Goal: Information Seeking & Learning: Understand process/instructions

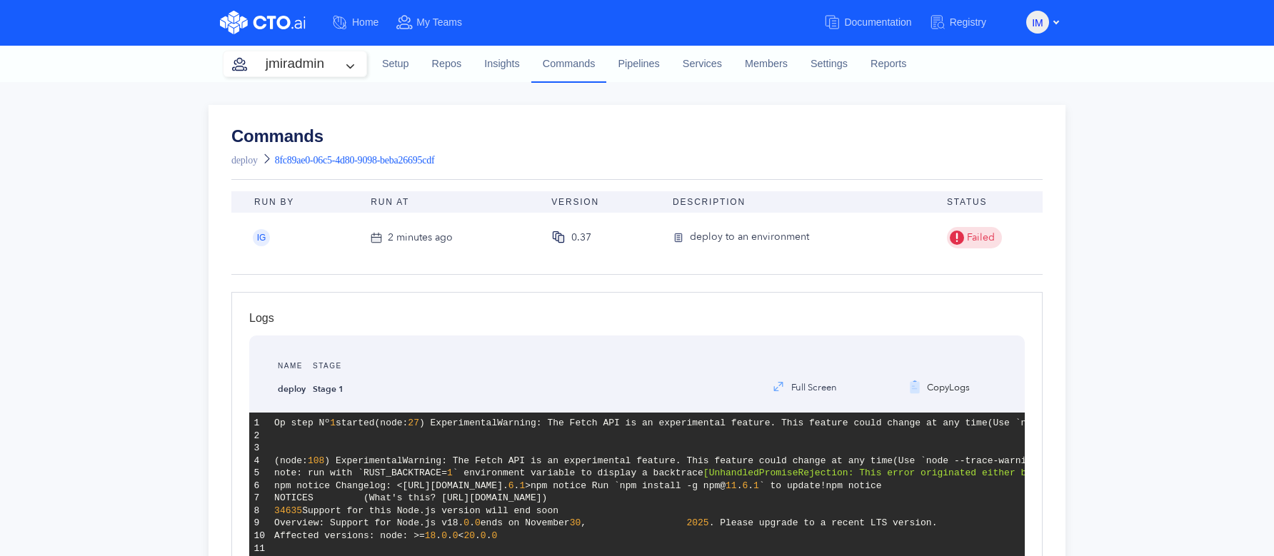
click at [1087, 141] on div "Commands deploy 8fc89ae0-06c5-4d80-9098-beba26695cdf Run By Run At Version Desc…" at bounding box center [637, 542] width 1274 height 921
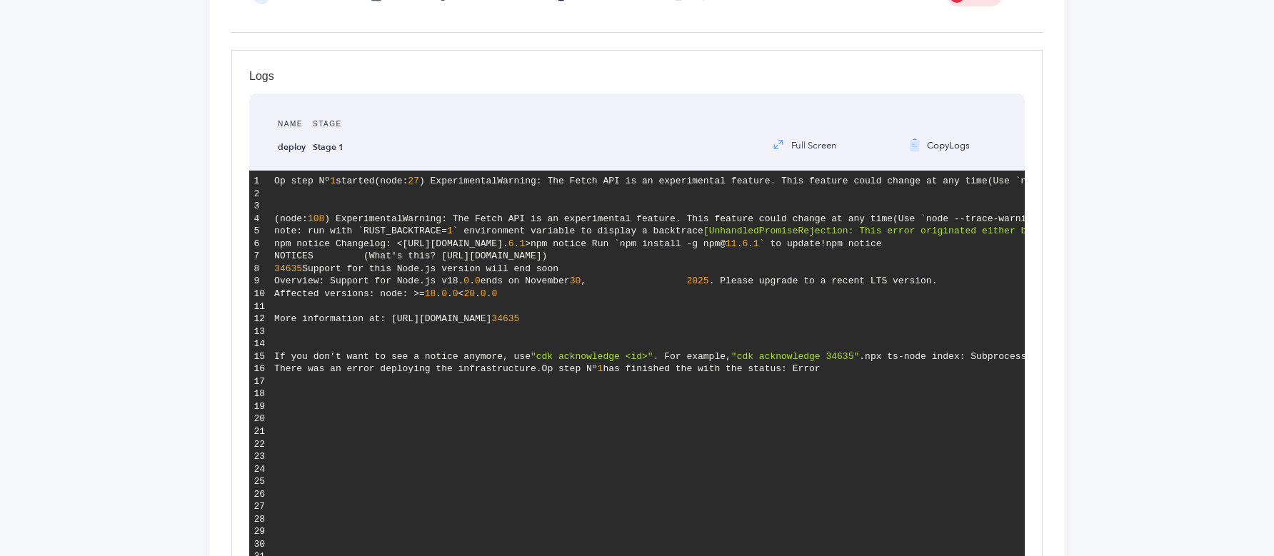
scroll to position [260, 0]
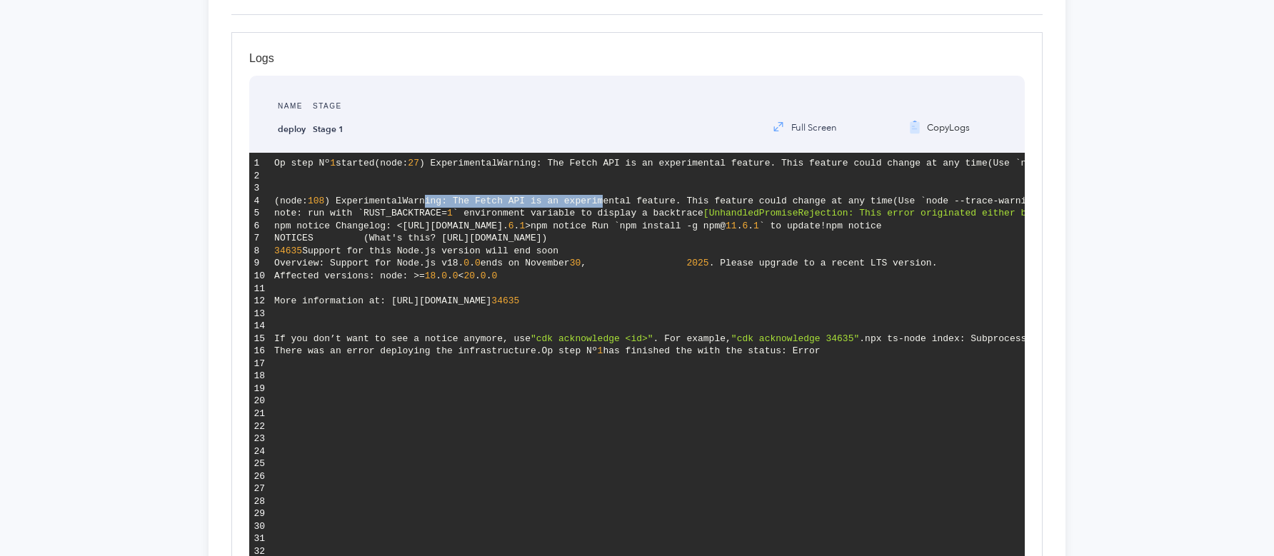
drag, startPoint x: 424, startPoint y: 240, endPoint x: 606, endPoint y: 236, distance: 182.2
click at [606, 206] on span ") ExperimentalWarning: The Fetch API is an experimental feature. This feature c…" at bounding box center [608, 201] width 569 height 11
drag, startPoint x: 475, startPoint y: 253, endPoint x: 604, endPoint y: 244, distance: 128.9
click at [604, 244] on pre "Op step Nº 1 started (node: 27 ) ExperimentalWarning: The Fetch API is an exper…" at bounding box center [647, 377] width 755 height 448
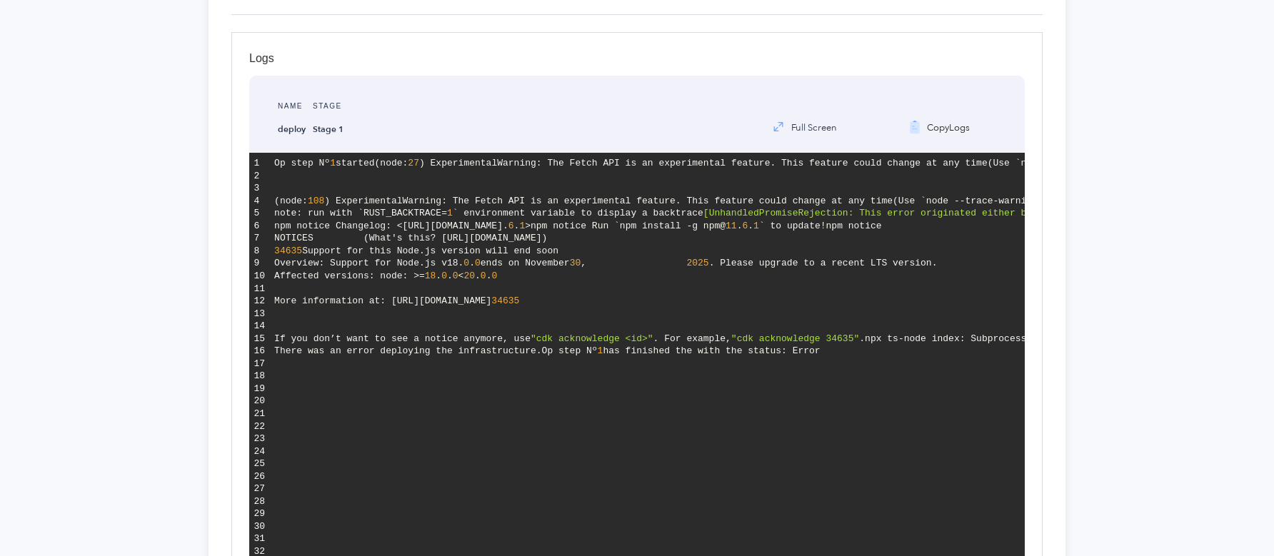
drag, startPoint x: 274, startPoint y: 264, endPoint x: 625, endPoint y: 265, distance: 350.7
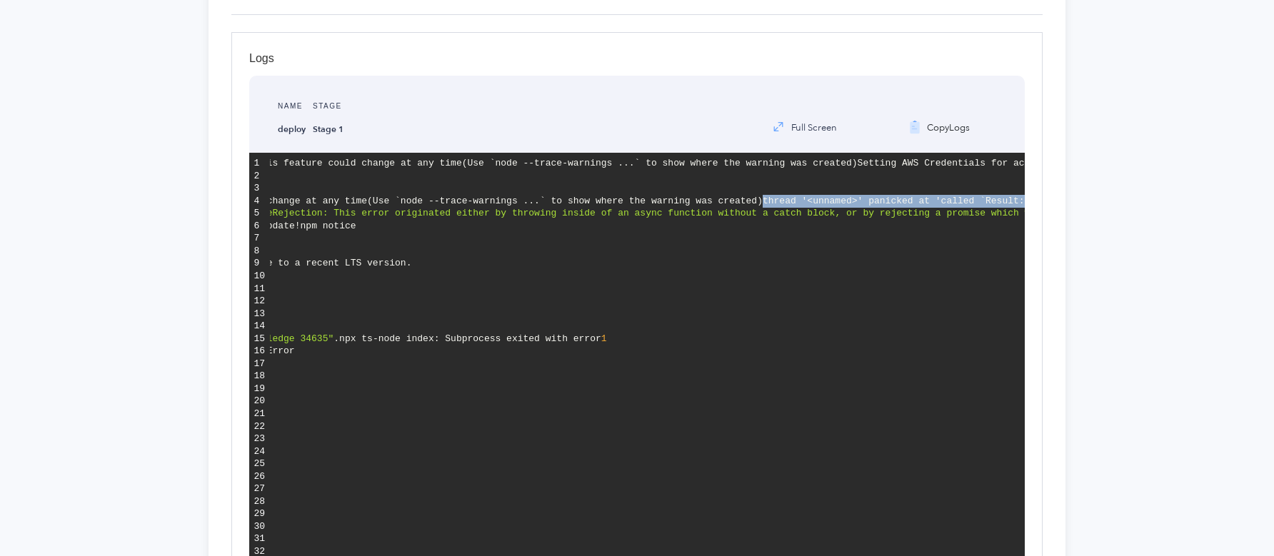
scroll to position [0, 0]
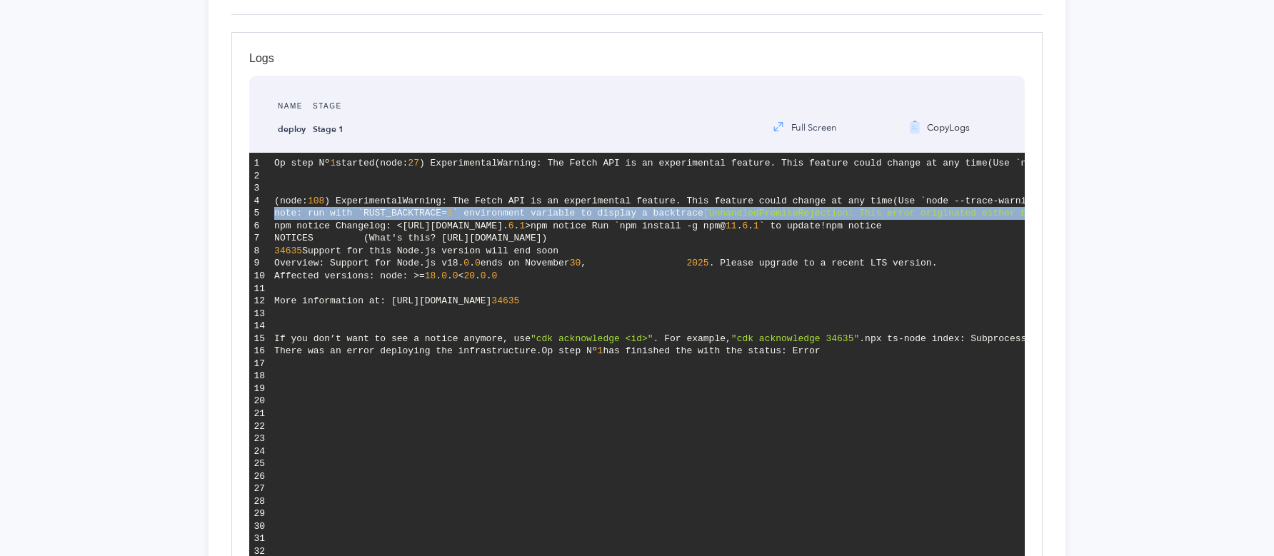
click at [281, 311] on pre "Op step Nº 1 started (node: 27 ) ExperimentalWarning: The Fetch API is an exper…" at bounding box center [647, 377] width 755 height 448
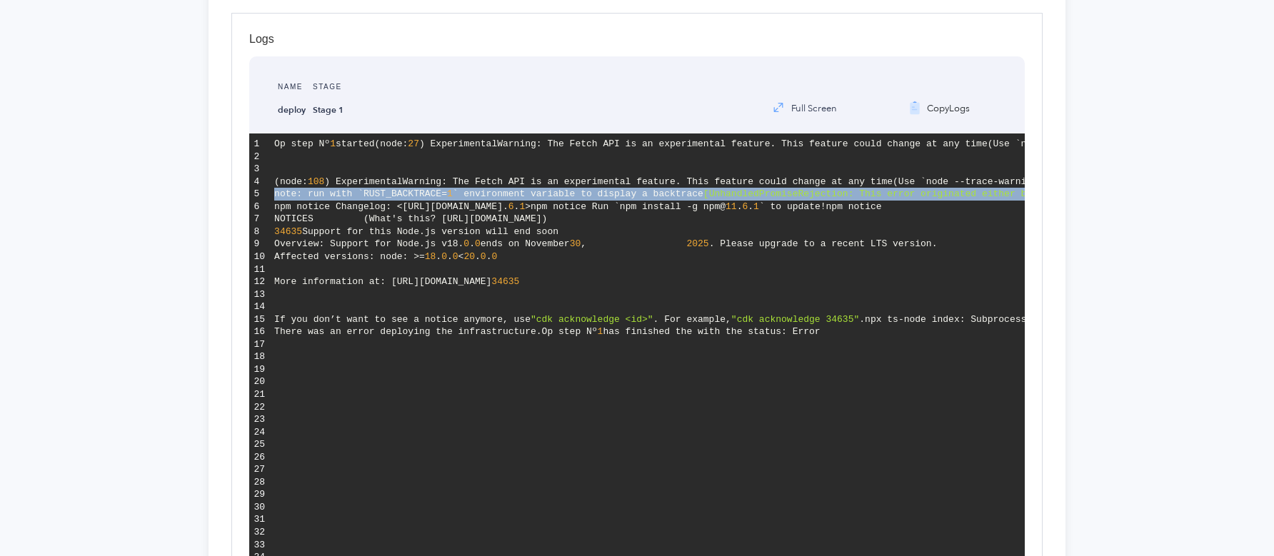
scroll to position [272, 0]
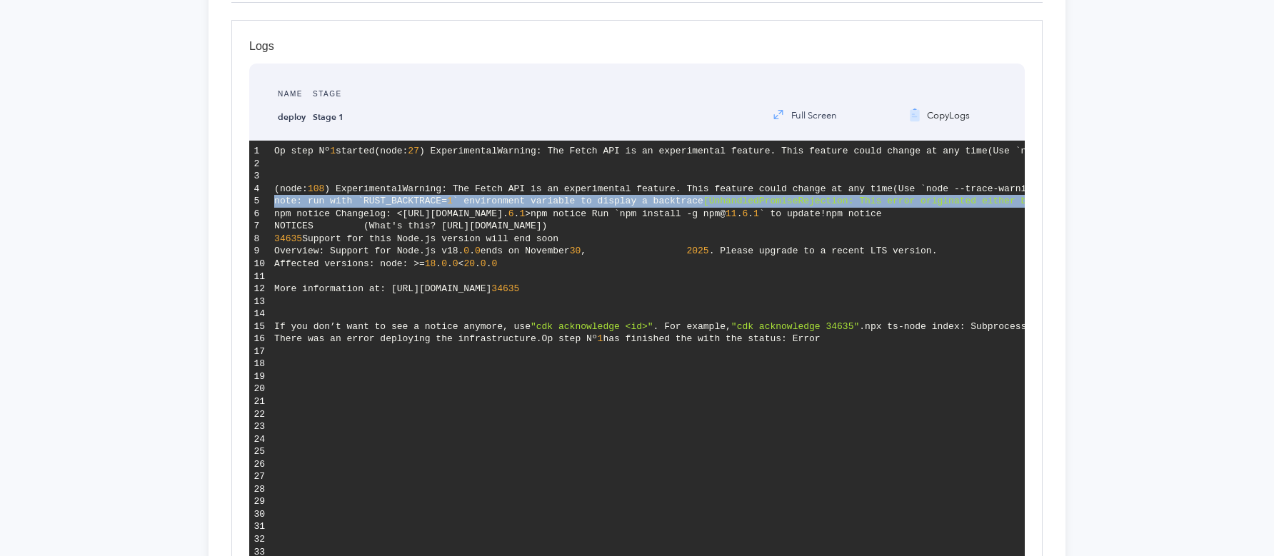
copy code "thread '<unnamed>' panicked at 'called `Result::unwrap()` on an `Err` value: Ne…"
